Goal: Information Seeking & Learning: Learn about a topic

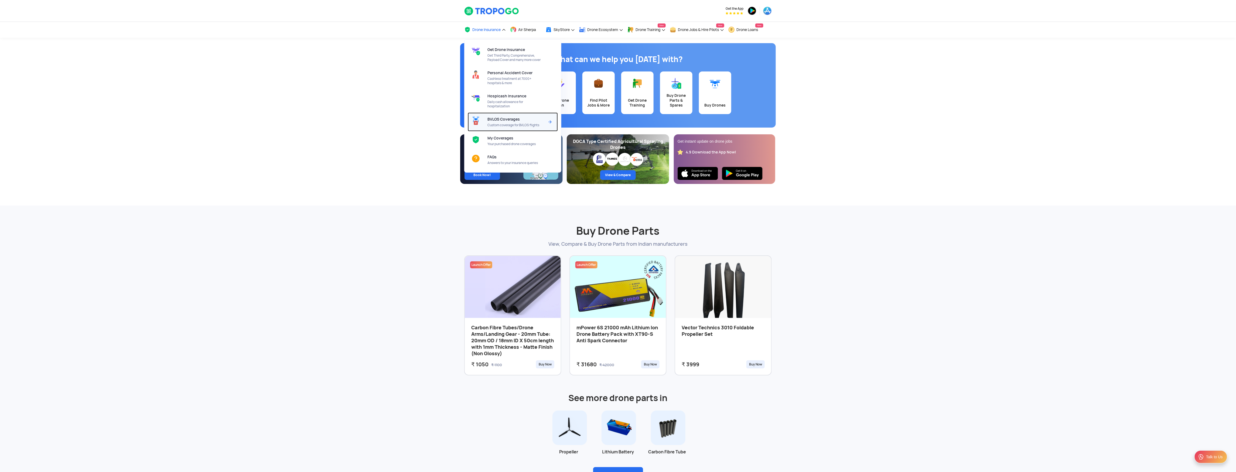
click at [511, 124] on span "Custom coverage for BVLOS flights" at bounding box center [516, 125] width 57 height 4
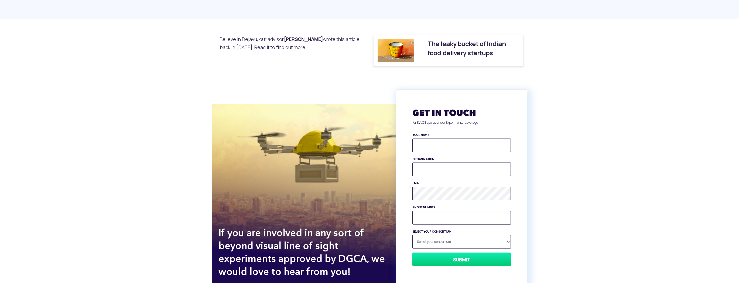
scroll to position [691, 0]
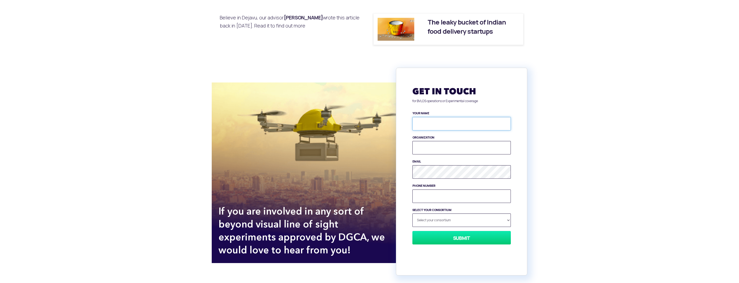
click at [432, 122] on input "YOUR NAME" at bounding box center [462, 123] width 99 height 13
click at [421, 147] on input "ORGANIZATION" at bounding box center [462, 147] width 99 height 13
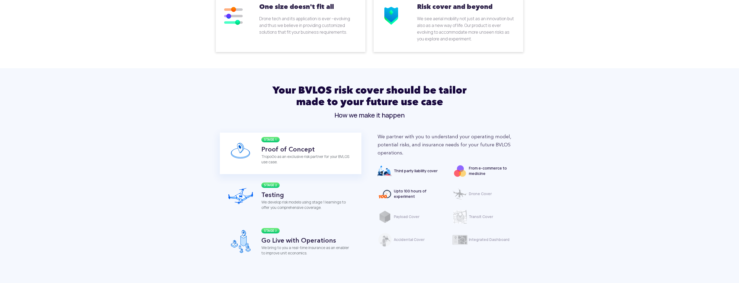
scroll to position [410, 0]
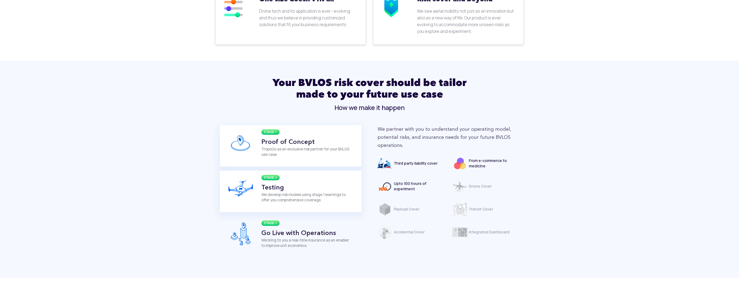
click at [306, 194] on p "We develop risk models using stage 1 learnings to offer you comprehensive cover…" at bounding box center [307, 197] width 92 height 11
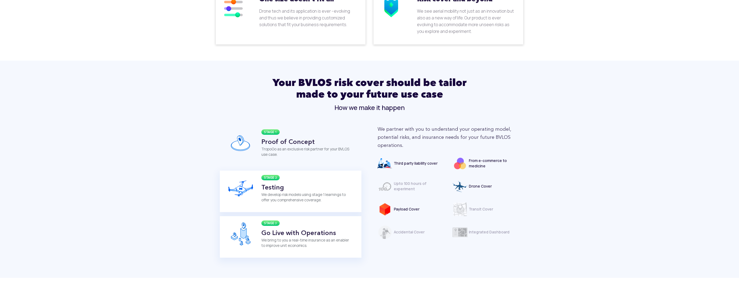
click at [305, 227] on div "STAGE 3 Go Live with Operations We bring to you a real-time insurance as an ena…" at bounding box center [307, 236] width 100 height 33
click at [298, 206] on div "STAGE 2 Testing We develop risk models using stage 1 learnings to offer you com…" at bounding box center [307, 191] width 100 height 33
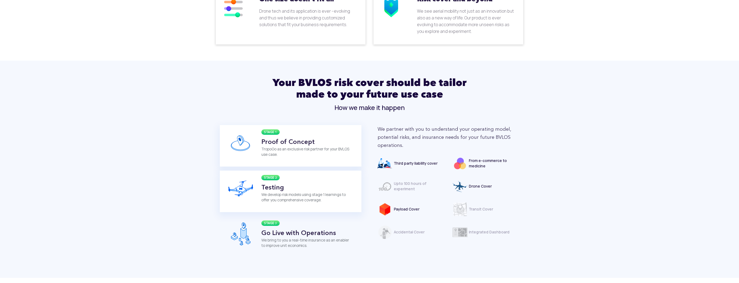
click at [282, 158] on div "STAGE 1 Proof of Concept TropoGo as an exclusive risk partner for your BVLOS us…" at bounding box center [307, 145] width 100 height 33
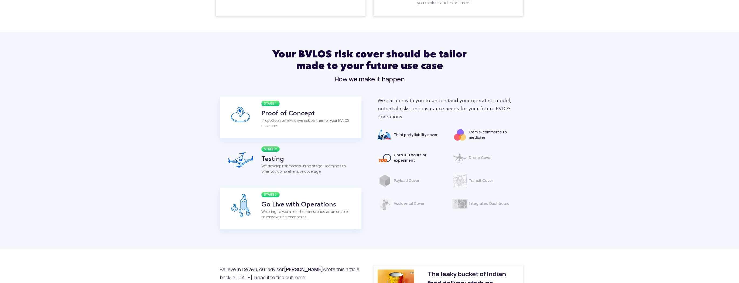
scroll to position [497, 0]
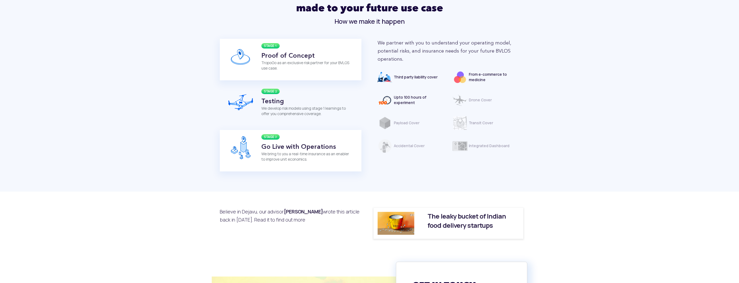
click at [281, 160] on p "We bring to you a real-time insurance as an enabler to improve unit economics." at bounding box center [307, 156] width 92 height 11
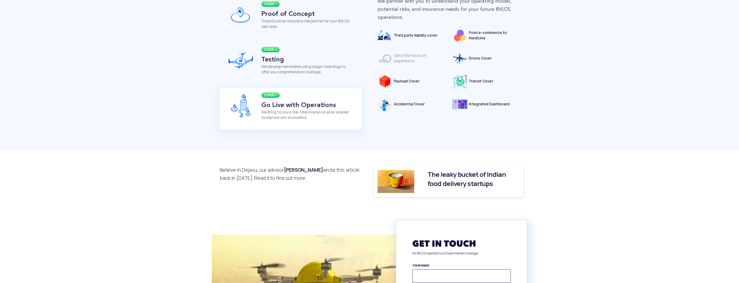
scroll to position [540, 0]
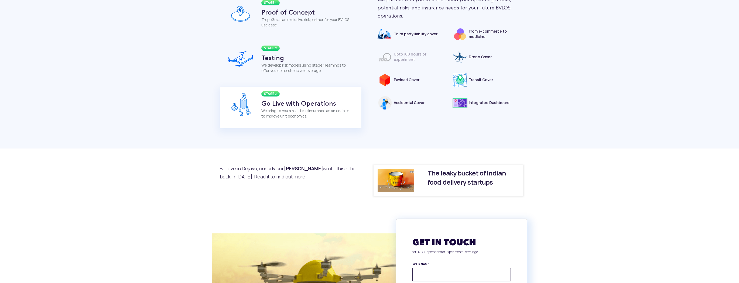
click at [277, 170] on p "Believe in Dejavu, our advisor Dr Shantanu Bhattacharya wrote this article back…" at bounding box center [291, 173] width 142 height 16
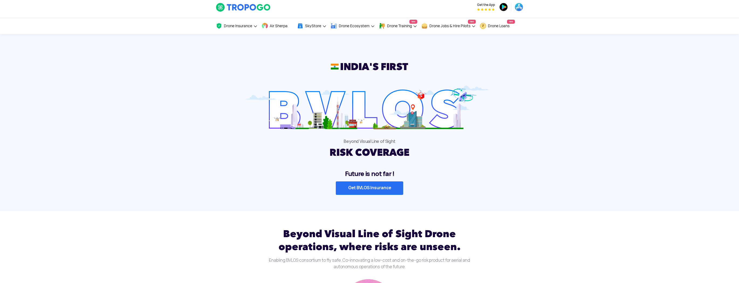
scroll to position [0, 0]
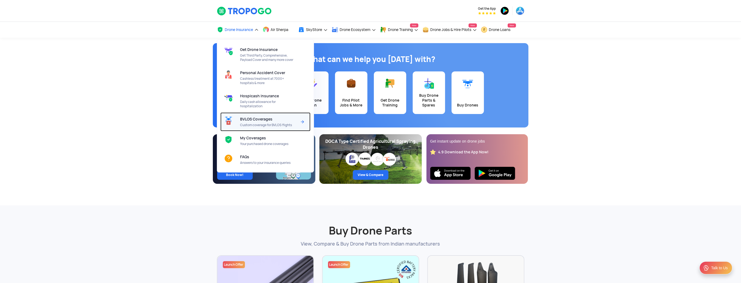
click at [266, 123] on span "Custom coverage for BVLOS flights" at bounding box center [268, 125] width 57 height 4
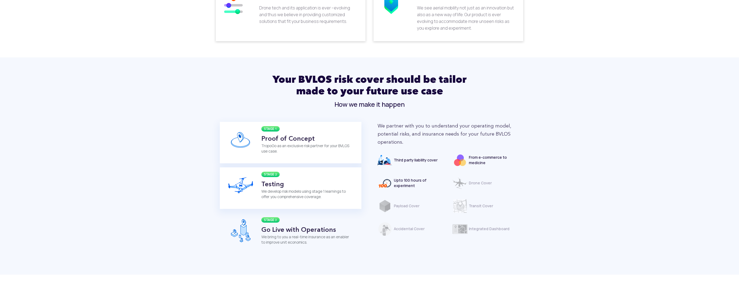
scroll to position [432, 0]
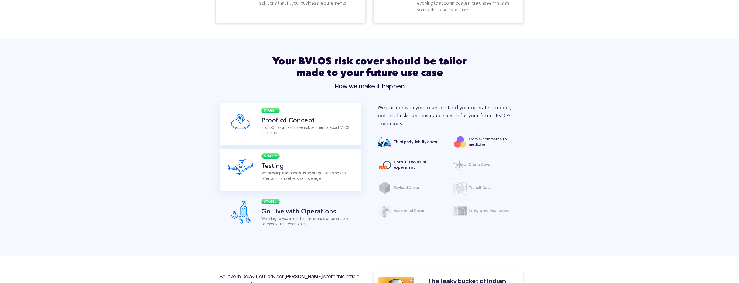
click at [295, 169] on h3 "Testing" at bounding box center [307, 165] width 92 height 9
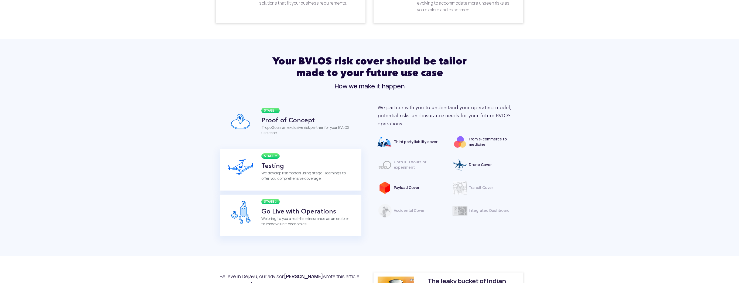
click at [287, 214] on h3 "Go Live with Operations" at bounding box center [307, 211] width 92 height 9
click at [284, 183] on div "STAGE 2 Testing We develop risk models using stage 1 learnings to offer you com…" at bounding box center [307, 169] width 100 height 33
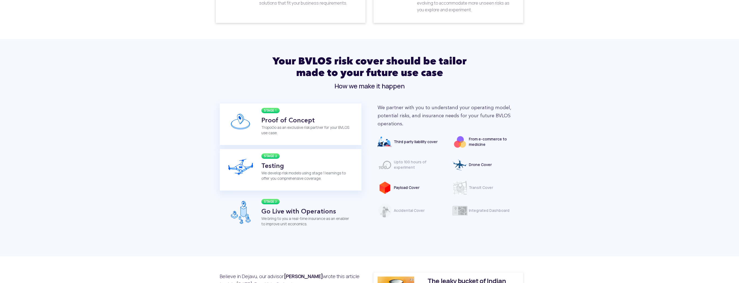
click at [277, 131] on p "TropoGo as an exclusive risk partner for your BVLOS use case." at bounding box center [307, 130] width 92 height 11
click at [281, 152] on div "STAGE 2 Testing We develop risk models using stage 1 learnings to offer you com…" at bounding box center [291, 170] width 142 height 42
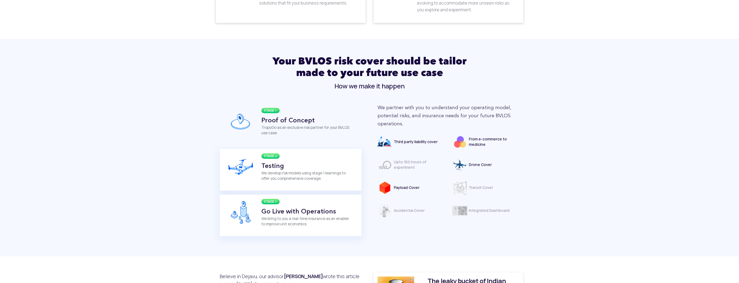
click at [294, 209] on h3 "Go Live with Operations" at bounding box center [307, 211] width 92 height 9
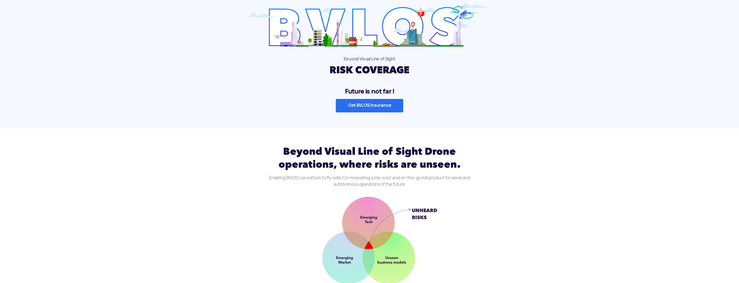
scroll to position [0, 0]
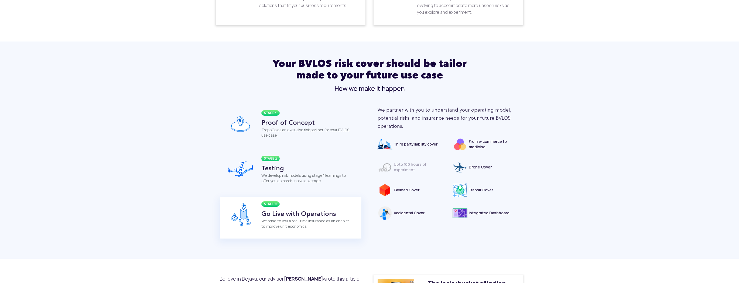
scroll to position [432, 0]
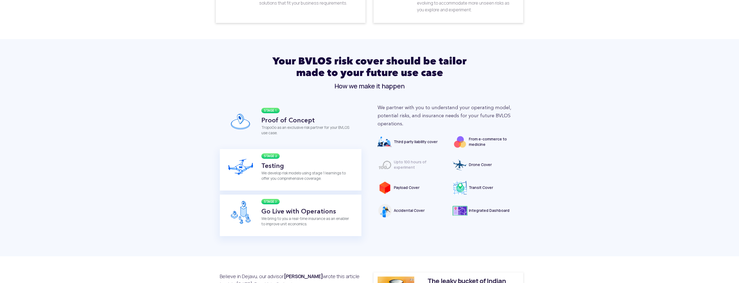
click at [308, 173] on p "We develop risk models using stage 1 learnings to offer you comprehensive cover…" at bounding box center [307, 176] width 92 height 11
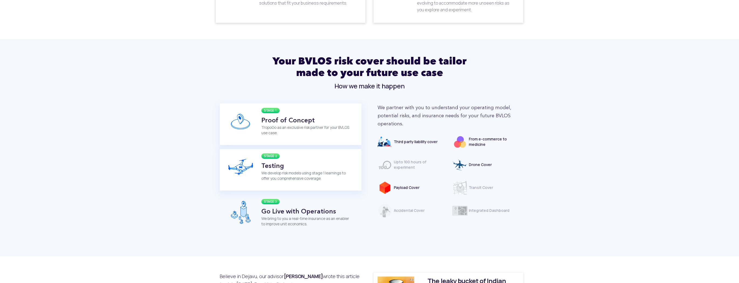
click at [302, 140] on div "STAGE 1 Proof of Concept TropoGo as an exclusive risk partner for your BVLOS us…" at bounding box center [307, 124] width 100 height 33
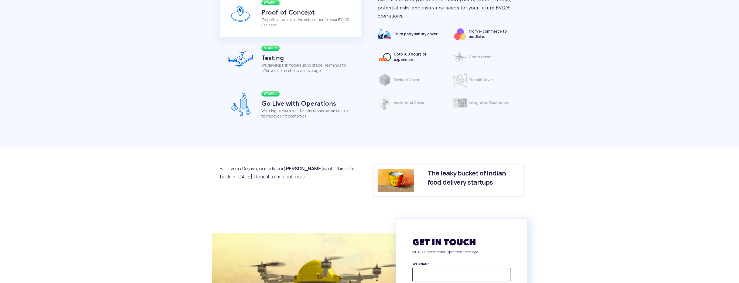
scroll to position [561, 0]
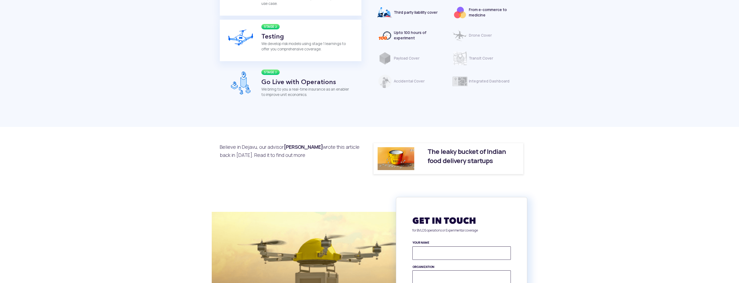
click at [294, 50] on p "We develop risk models using stage 1 learnings to offer you comprehensive cover…" at bounding box center [307, 46] width 92 height 11
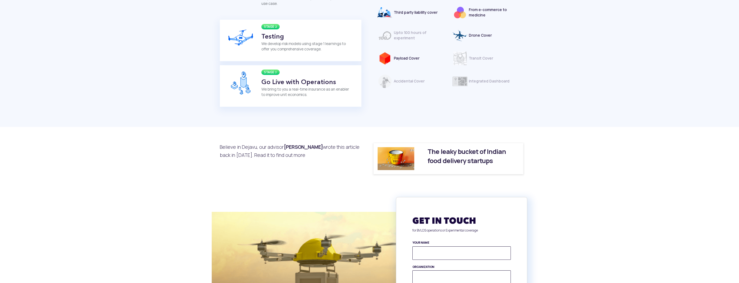
click at [295, 80] on h3 "Go Live with Operations" at bounding box center [307, 81] width 92 height 9
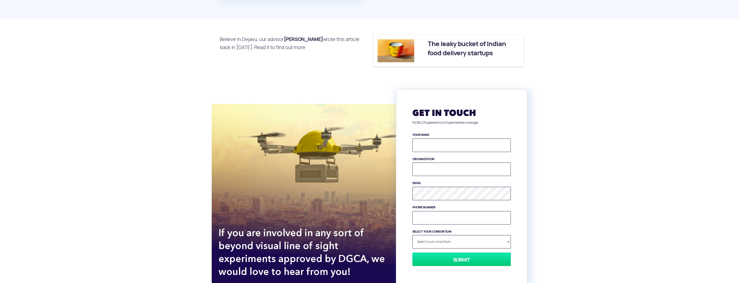
scroll to position [691, 0]
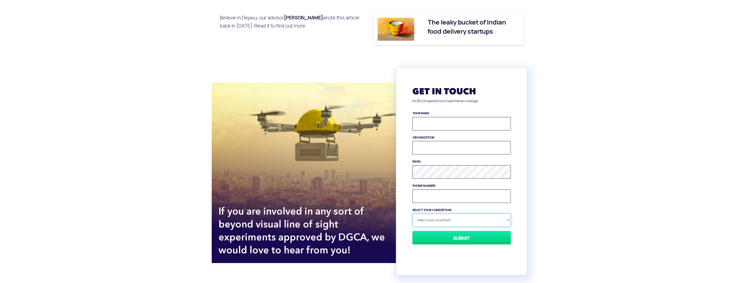
click at [509, 220] on select "Select your consortium Aerospace Industry Development Association of Tamil Nadu…" at bounding box center [462, 220] width 99 height 13
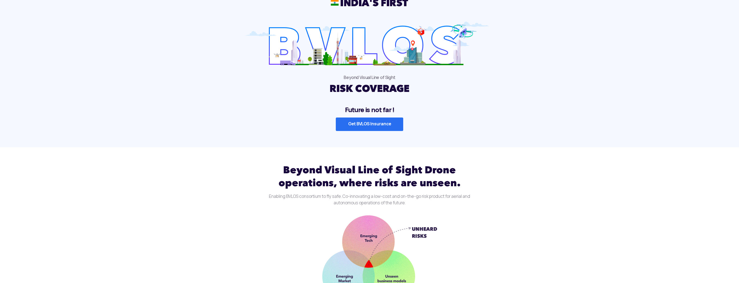
scroll to position [0, 0]
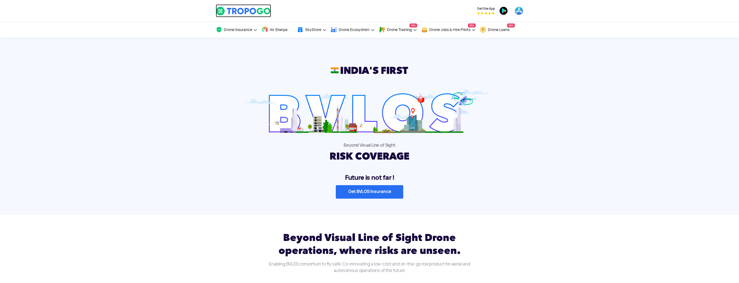
click at [248, 14] on img at bounding box center [243, 10] width 55 height 9
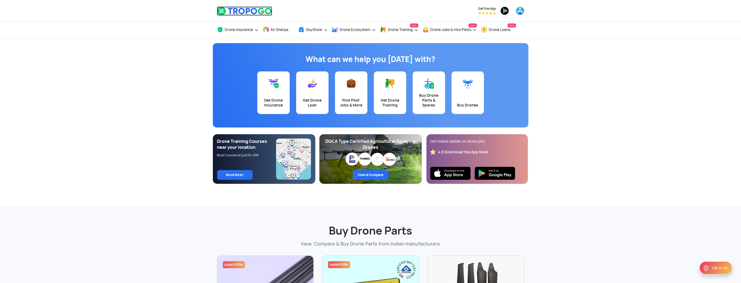
click at [243, 13] on img at bounding box center [244, 10] width 55 height 9
